Goal: Task Accomplishment & Management: Complete application form

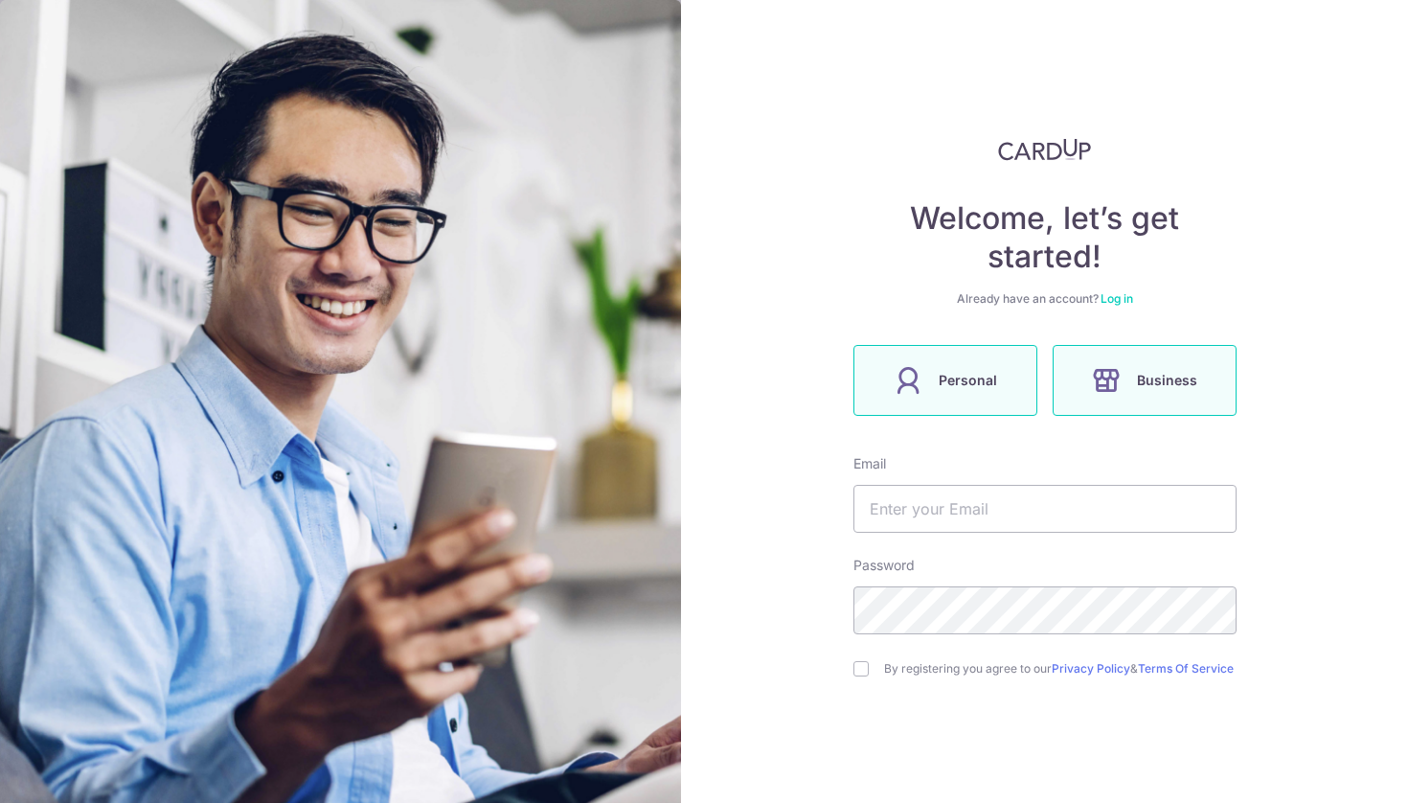
click at [915, 385] on icon at bounding box center [908, 380] width 31 height 31
click at [938, 506] on input "text" at bounding box center [1045, 509] width 383 height 48
type input "[EMAIL_ADDRESS][DOMAIN_NAME]"
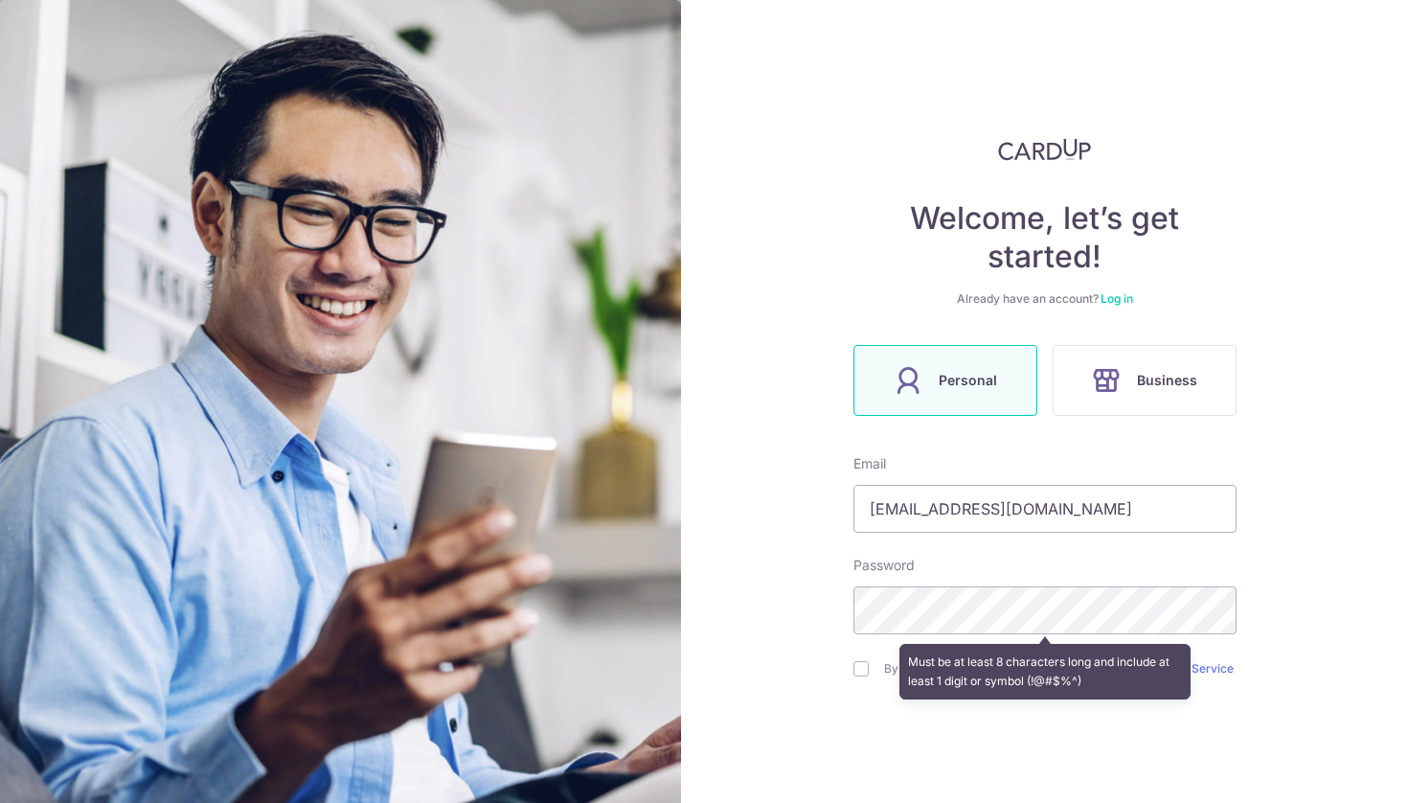
click at [804, 698] on div "Welcome, let’s get started! Already have an account? Log in Personal Business E…" at bounding box center [1044, 401] width 727 height 803
click at [859, 674] on div "Must be at least 8 characters long and include at least 1 digit or symbol (!@#$…" at bounding box center [1045, 671] width 383 height 71
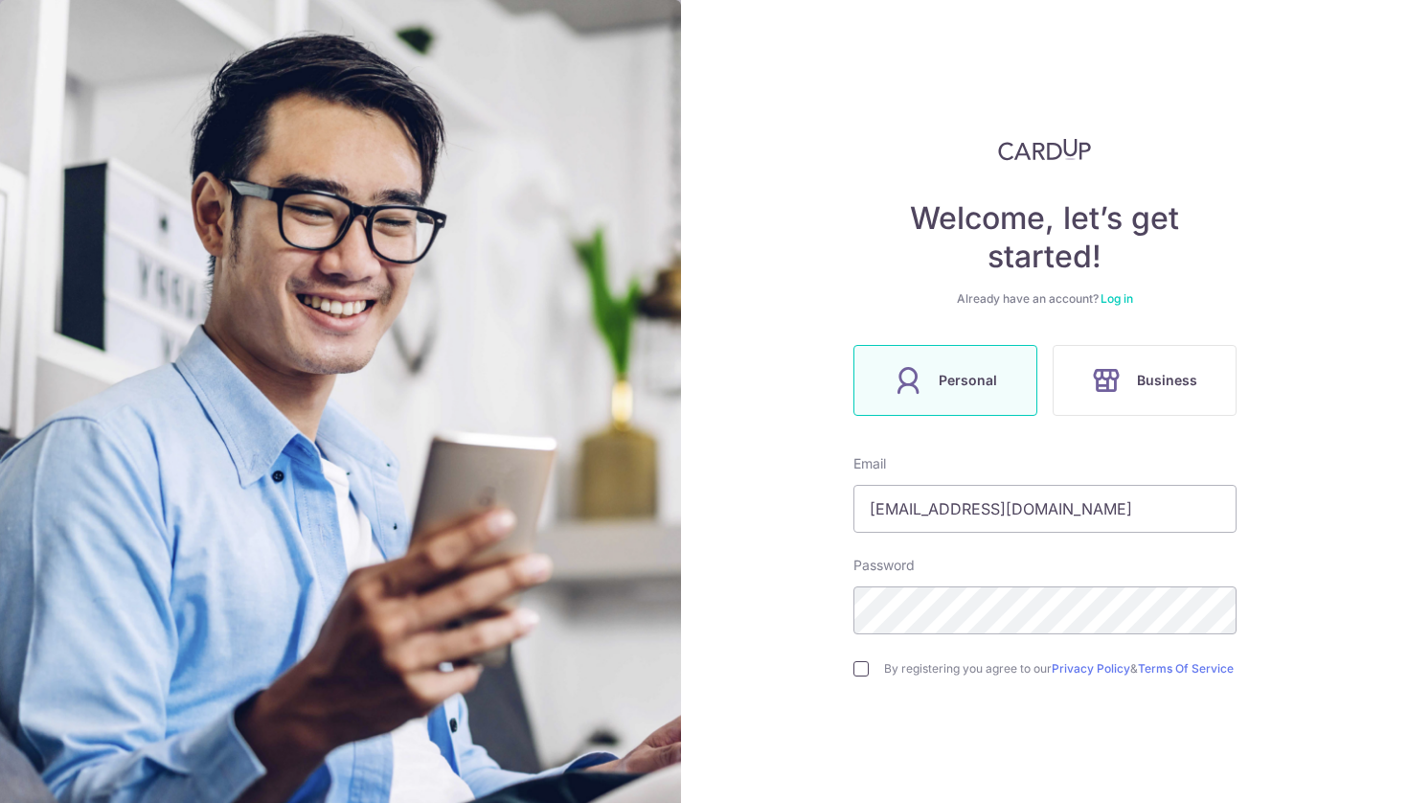
click at [858, 667] on input "checkbox" at bounding box center [861, 668] width 15 height 15
checkbox input "true"
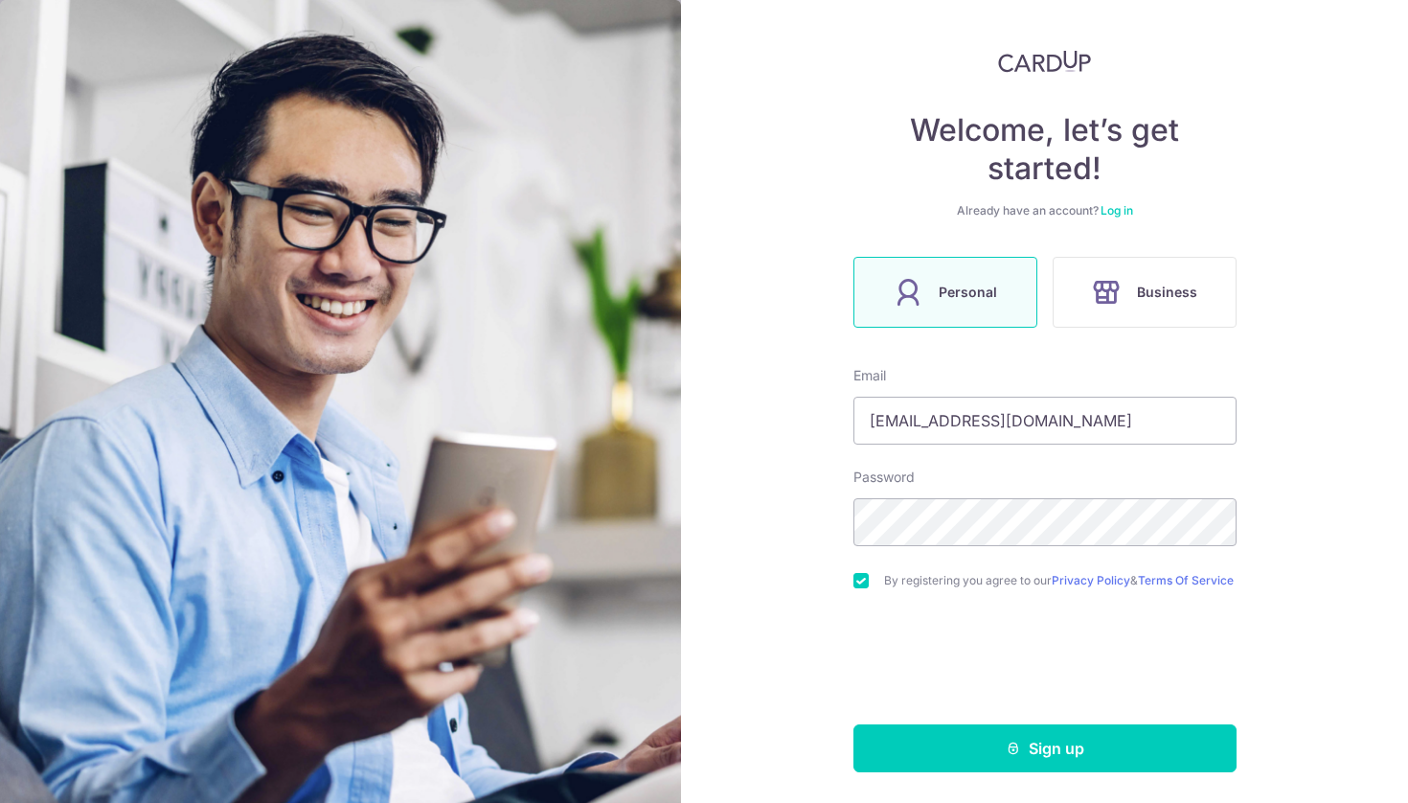
scroll to position [96, 0]
click at [948, 753] on button "Sign up" at bounding box center [1045, 748] width 383 height 48
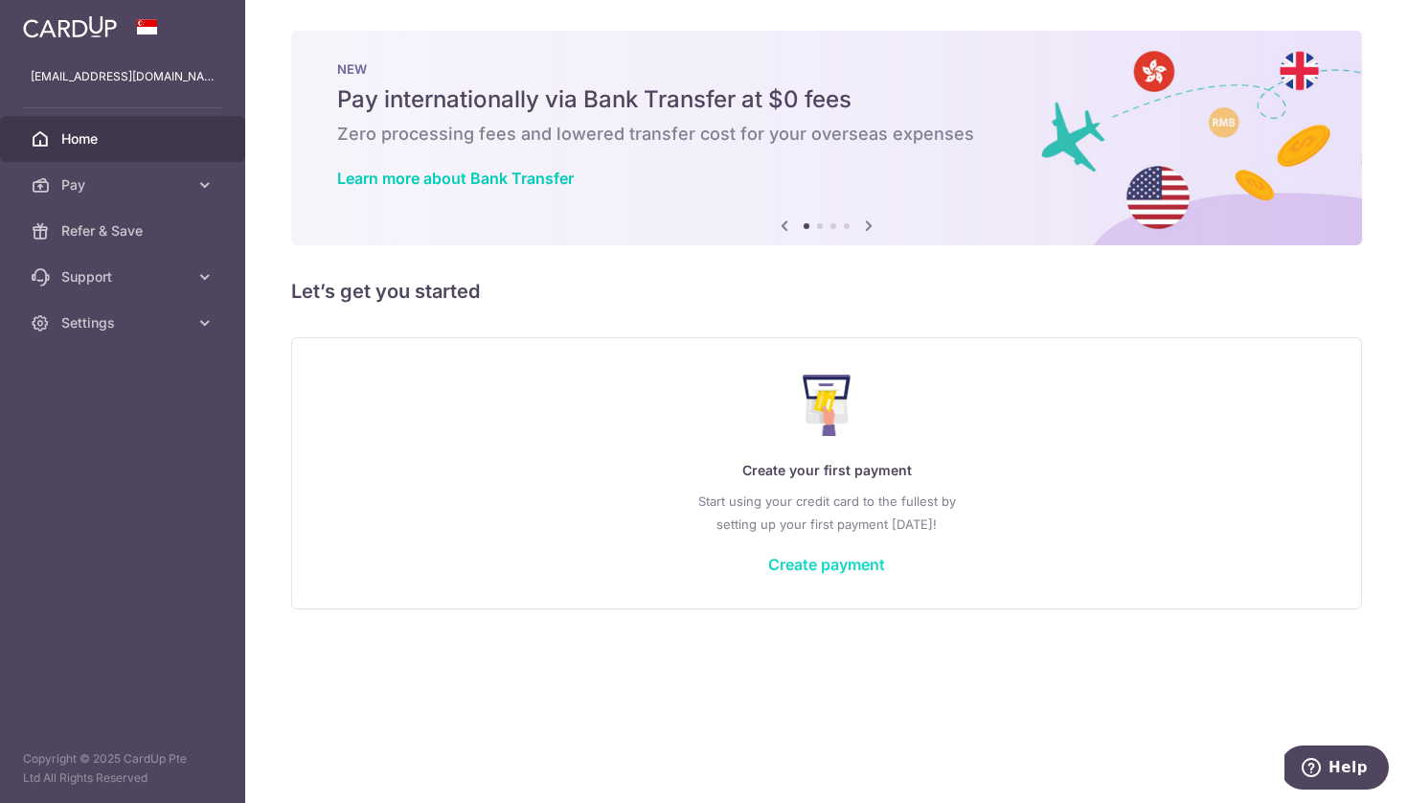
click at [840, 561] on link "Create payment" at bounding box center [826, 564] width 117 height 19
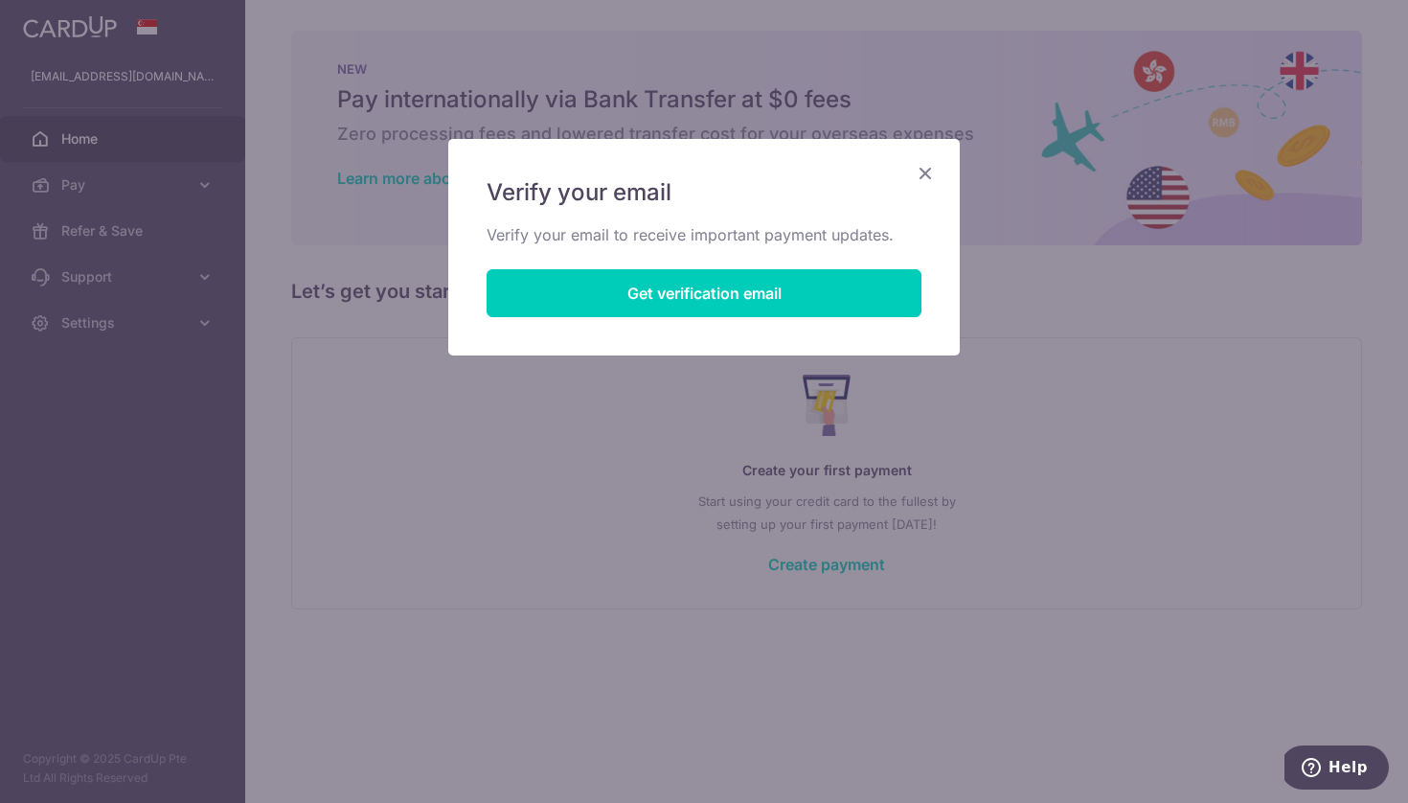
click at [927, 173] on icon "Close" at bounding box center [925, 173] width 23 height 24
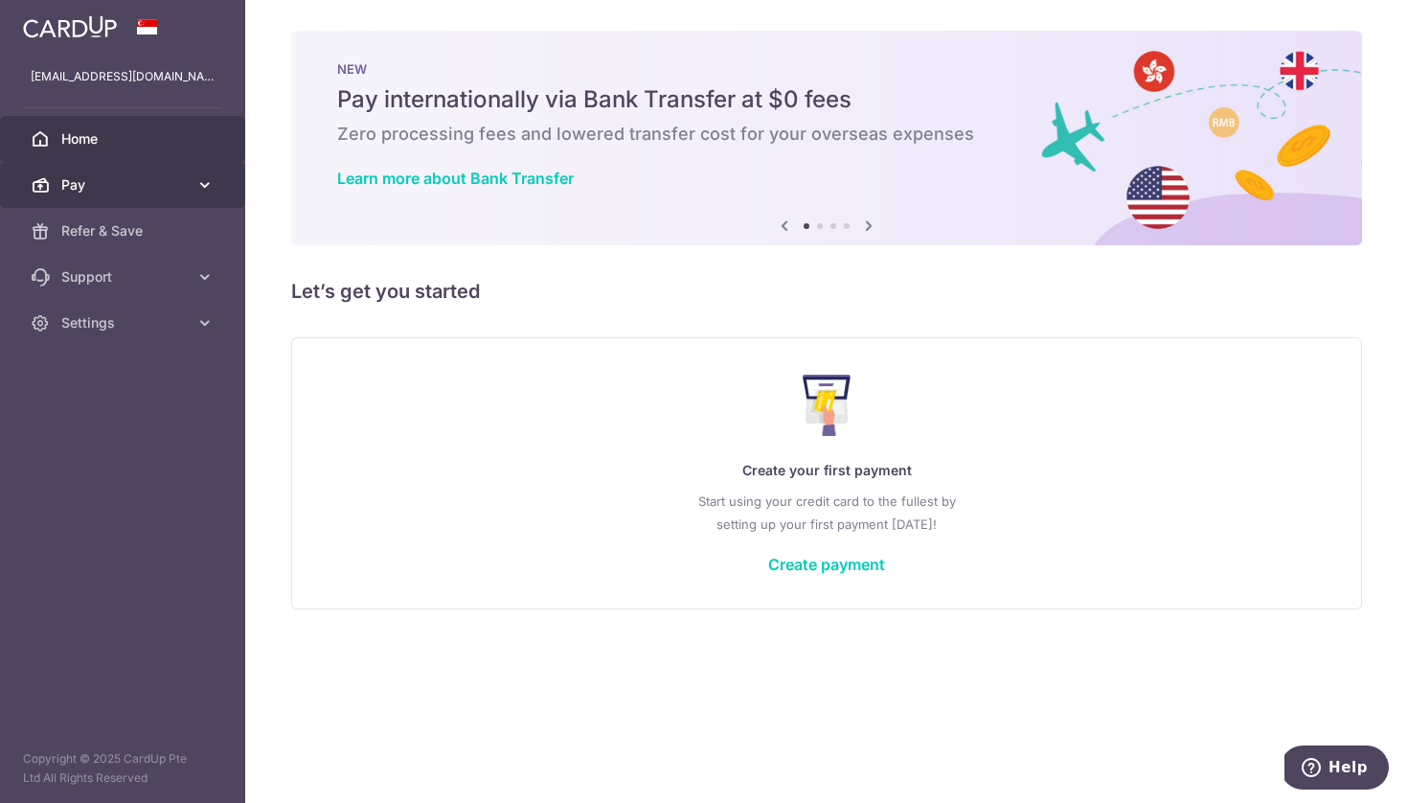
click at [179, 191] on span "Pay" at bounding box center [124, 184] width 126 height 19
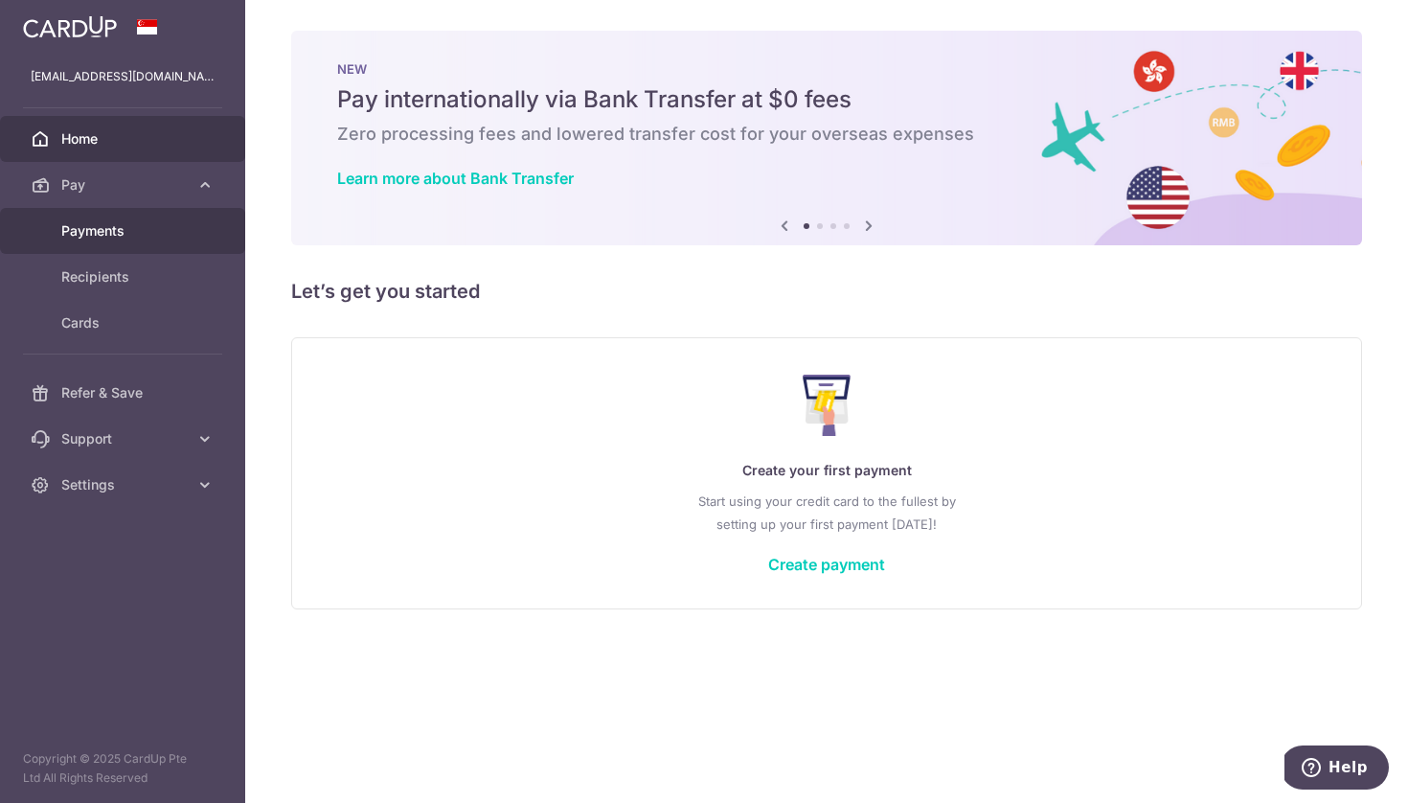
click at [99, 232] on span "Payments" at bounding box center [124, 230] width 126 height 19
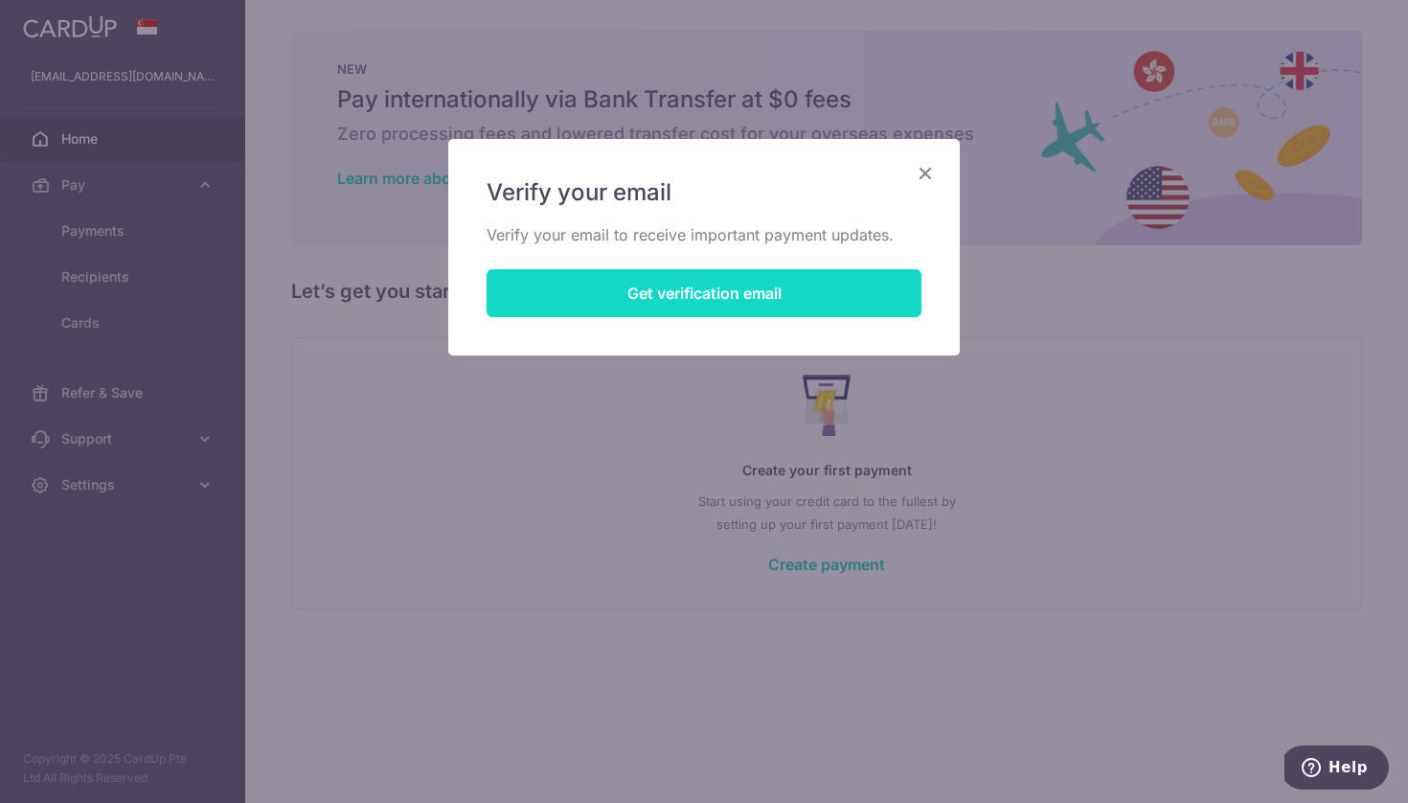
click at [813, 278] on button "Get verification email" at bounding box center [704, 293] width 435 height 48
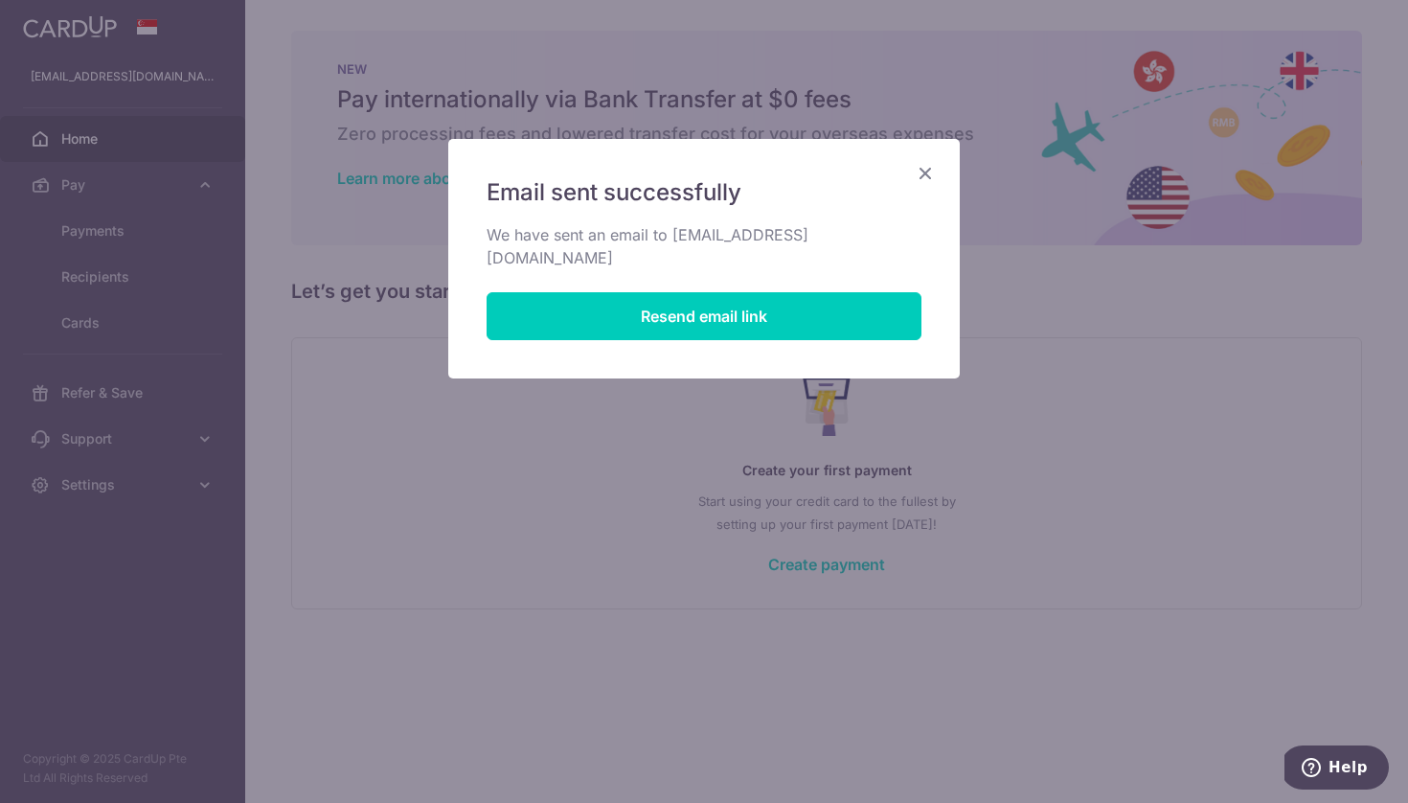
click at [931, 165] on icon "Close" at bounding box center [925, 173] width 23 height 24
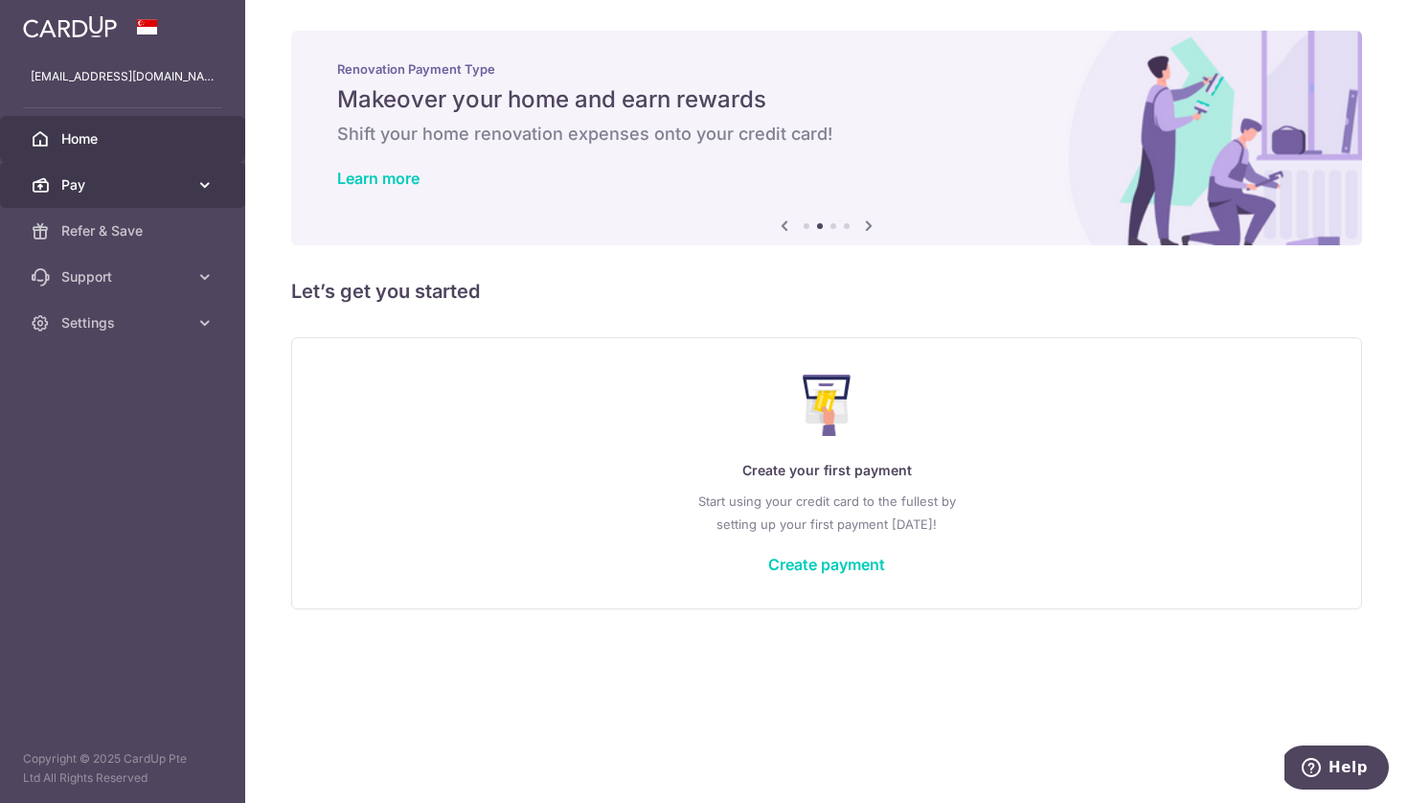
click at [206, 184] on icon at bounding box center [204, 184] width 19 height 19
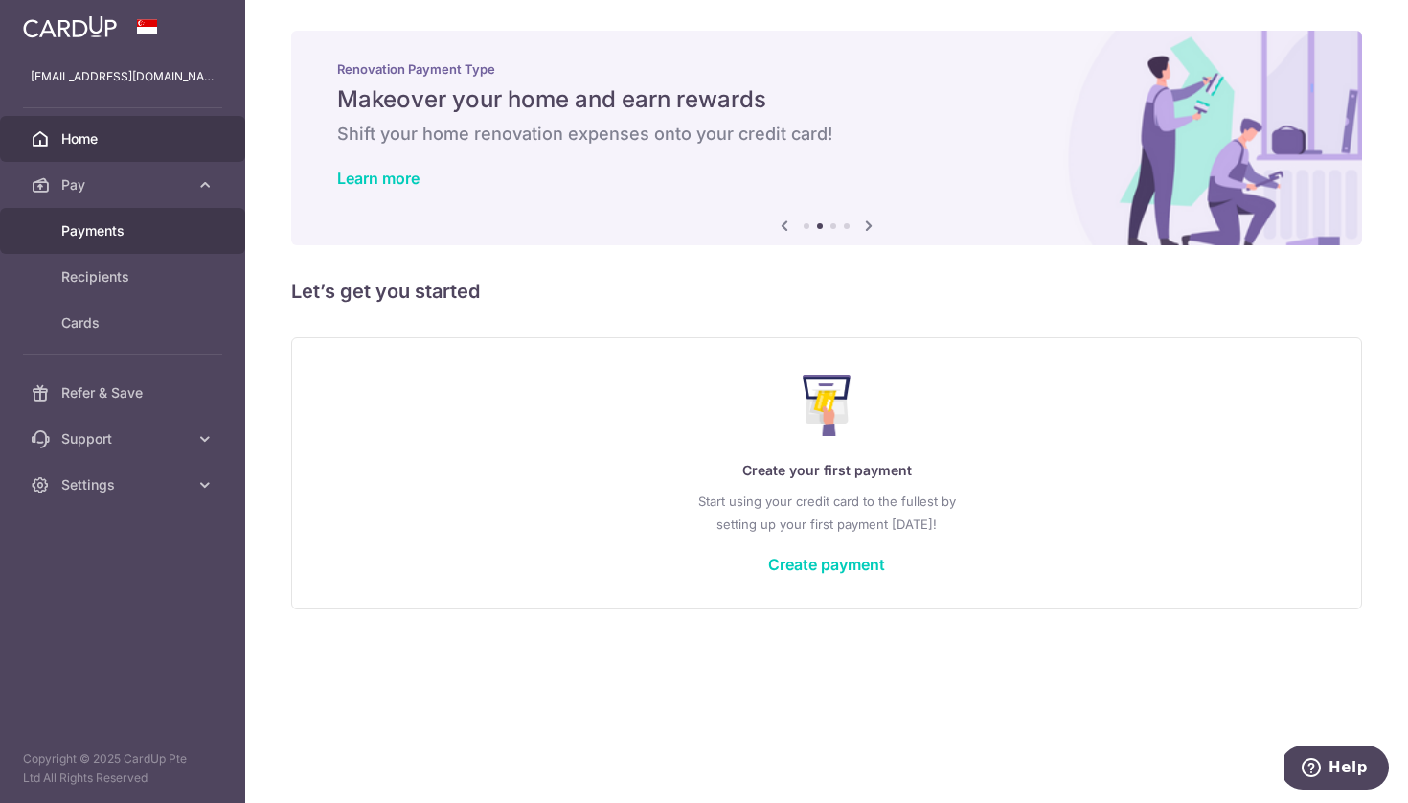
click at [87, 239] on span "Payments" at bounding box center [124, 230] width 126 height 19
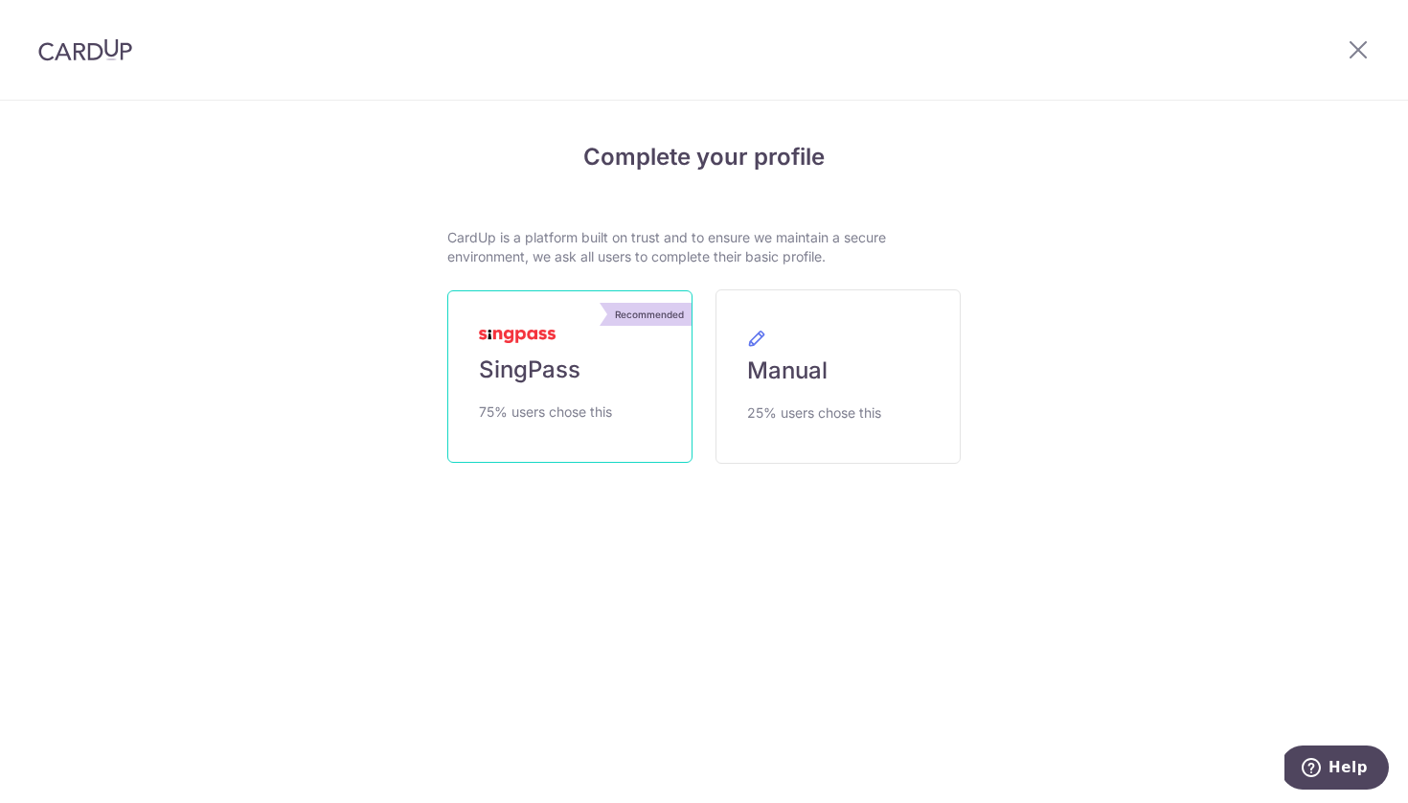
click at [527, 385] on link "Recommended SingPass 75% users chose this" at bounding box center [569, 376] width 245 height 172
